Goal: Task Accomplishment & Management: Manage account settings

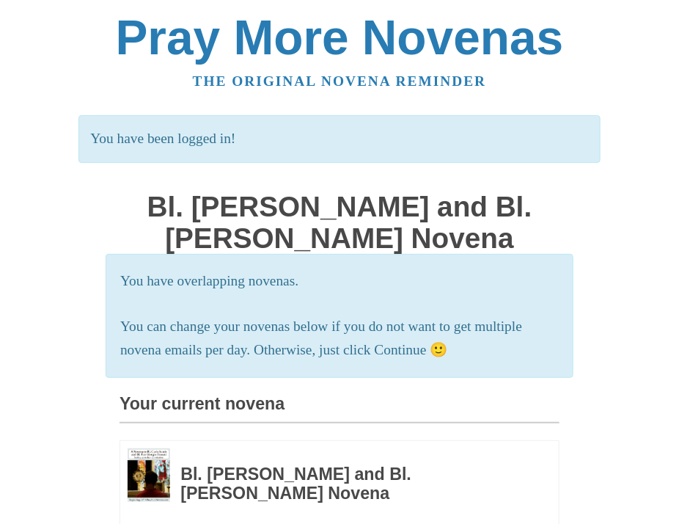
click at [416, 306] on section "You have overlapping novenas. You can change your novenas below if you do not w…" at bounding box center [340, 315] width 469 height 123
drag, startPoint x: 616, startPoint y: 252, endPoint x: 592, endPoint y: 271, distance: 30.4
click at [603, 265] on body "Pray More Novenas The original novena reminder You have been logged in! Bl. [PE…" at bounding box center [339, 488] width 679 height 976
click at [517, 347] on p "You can change your novenas below if you do not want to get multiple novena ema…" at bounding box center [339, 339] width 439 height 48
click at [238, 423] on h3 "Your current novena" at bounding box center [340, 409] width 440 height 29
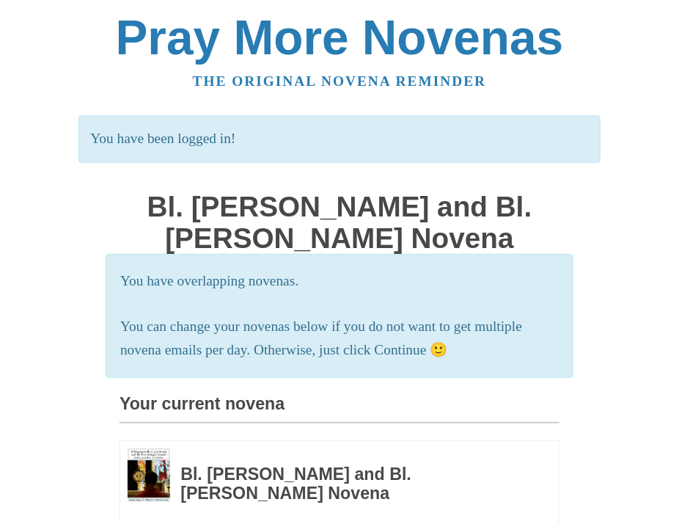
click at [238, 423] on h3 "Your current novena" at bounding box center [340, 409] width 440 height 29
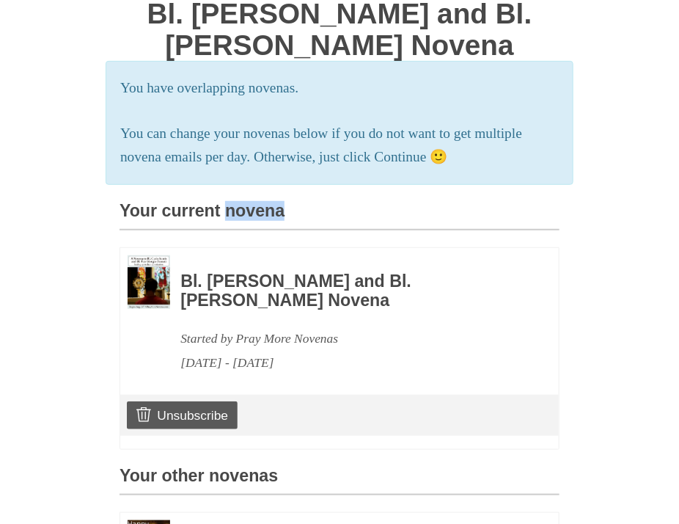
scroll to position [203, 0]
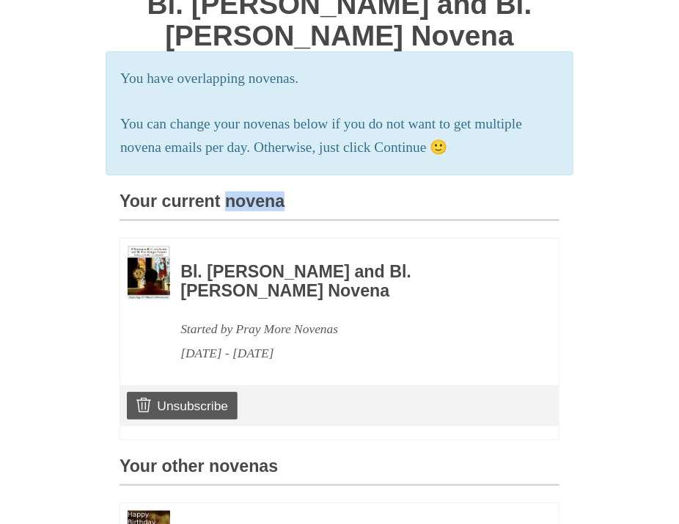
click at [274, 214] on div "You have overlapping novenas. You can change your novenas below if you do not w…" at bounding box center [340, 397] width 440 height 693
click at [343, 219] on h3 "Your current novena" at bounding box center [340, 206] width 440 height 29
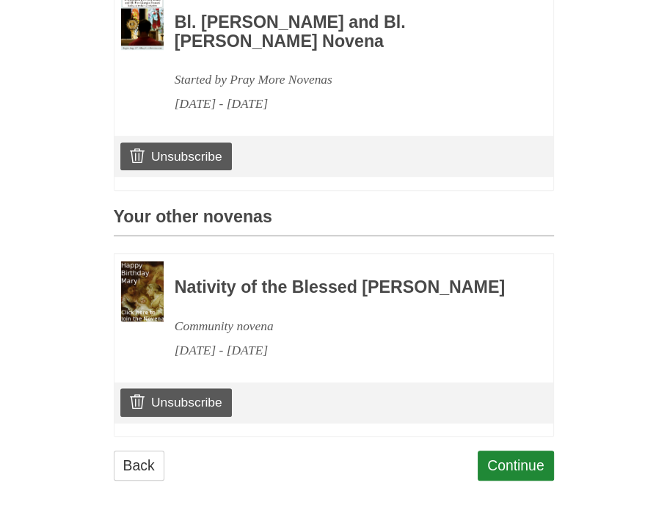
scroll to position [492, 0]
click at [182, 408] on link "Unsubscribe" at bounding box center [175, 402] width 111 height 28
